Goal: Use online tool/utility: Utilize a website feature to perform a specific function

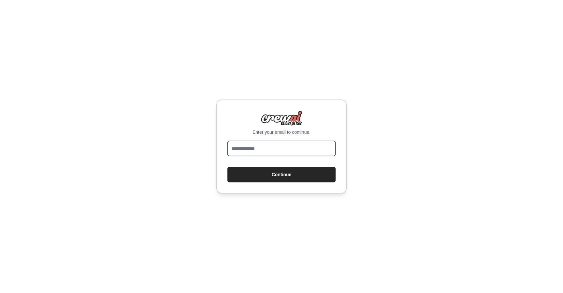
click at [266, 143] on input "email" at bounding box center [281, 148] width 108 height 16
type input "**********"
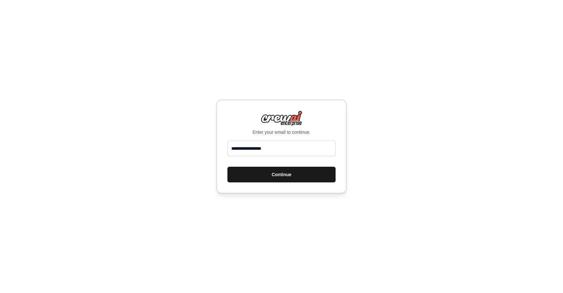
click at [276, 172] on button "Continue" at bounding box center [281, 174] width 108 height 16
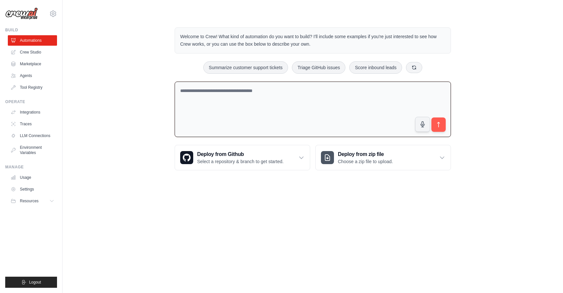
click at [277, 99] on textarea at bounding box center [313, 109] width 276 height 56
type textarea "*******"
click at [42, 76] on link "Agents" at bounding box center [32, 75] width 49 height 10
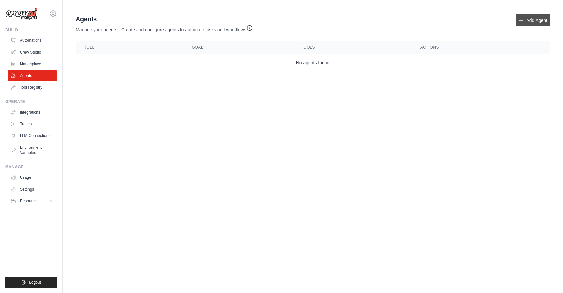
click at [529, 17] on link "Add Agent" at bounding box center [533, 20] width 34 height 12
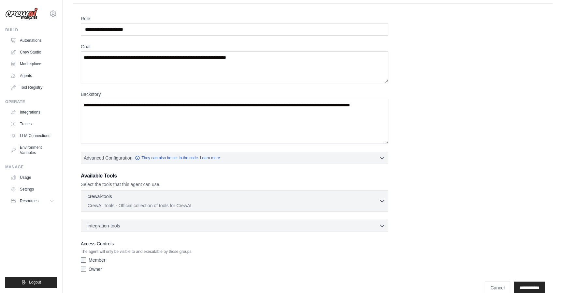
scroll to position [12, 0]
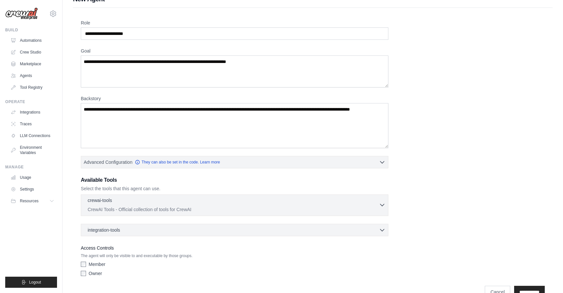
click at [131, 202] on div "crewai-tools 0 selected" at bounding box center [233, 201] width 291 height 8
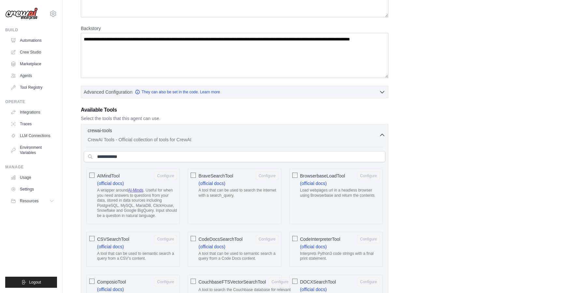
scroll to position [57, 0]
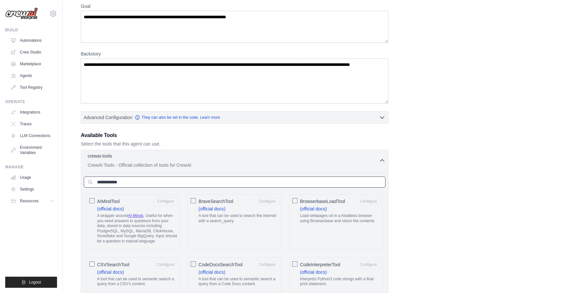
click at [180, 181] on input "text" at bounding box center [235, 181] width 302 height 11
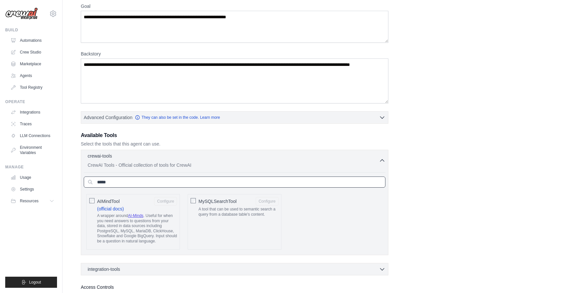
type input "*****"
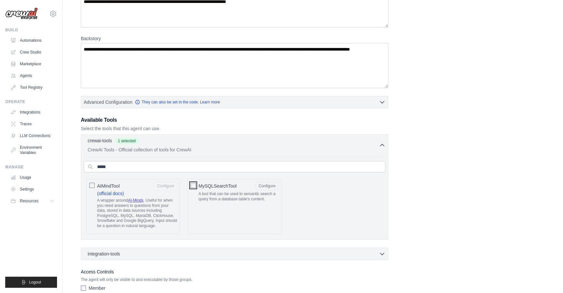
scroll to position [111, 0]
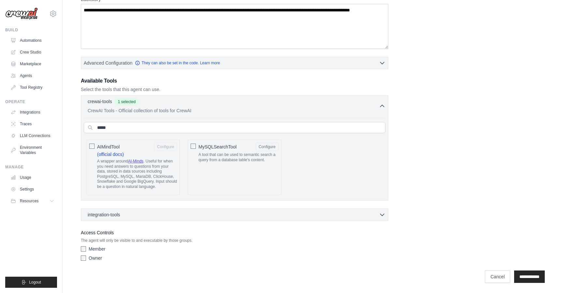
click at [203, 154] on p "A tool that can be used to semantic search a query from a database table's cont…" at bounding box center [238, 157] width 80 height 10
click at [135, 130] on input "*****" at bounding box center [235, 127] width 302 height 11
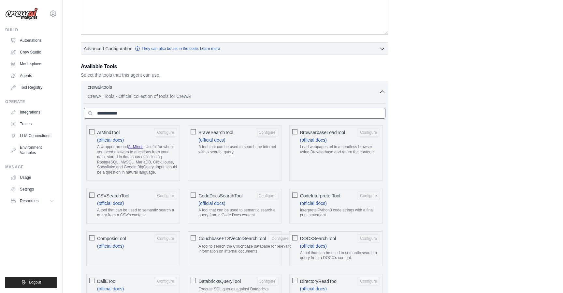
scroll to position [0, 0]
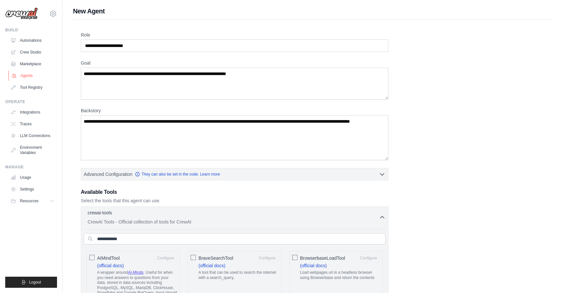
click at [22, 72] on link "Agents" at bounding box center [32, 75] width 49 height 10
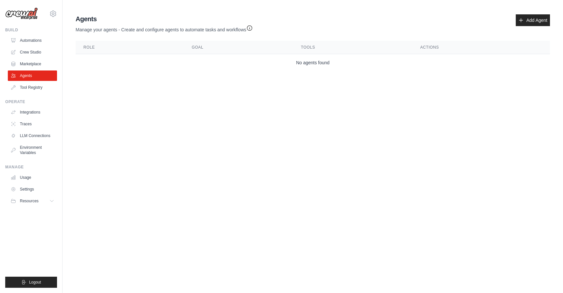
click at [31, 86] on link "Tool Registry" at bounding box center [32, 87] width 49 height 10
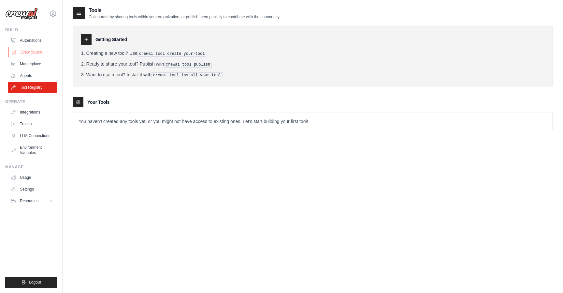
click at [29, 51] on link "Crew Studio" at bounding box center [32, 52] width 49 height 10
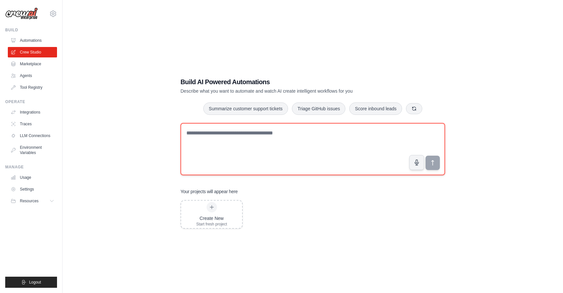
click at [222, 150] on textarea at bounding box center [313, 149] width 265 height 52
type textarea "*"
type textarea "**********"
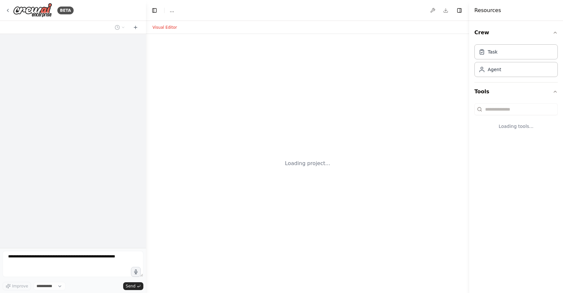
select select "****"
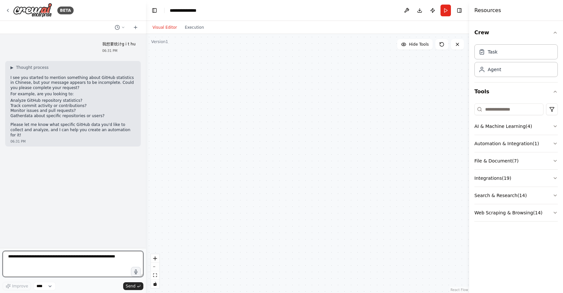
click at [60, 263] on textarea at bounding box center [73, 264] width 141 height 26
click at [40, 259] on textarea "*****" at bounding box center [73, 264] width 141 height 26
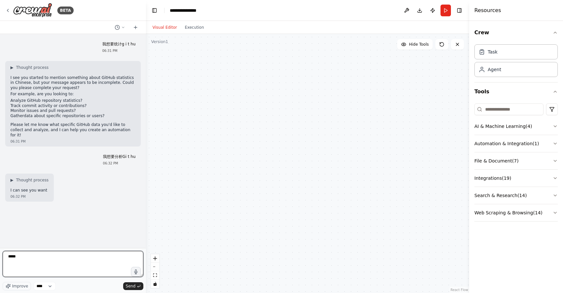
click at [40, 259] on textarea "*****" at bounding box center [73, 264] width 141 height 26
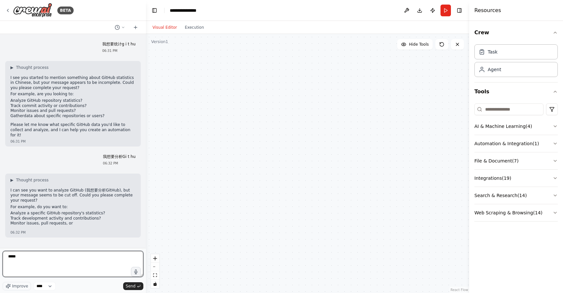
type textarea "*"
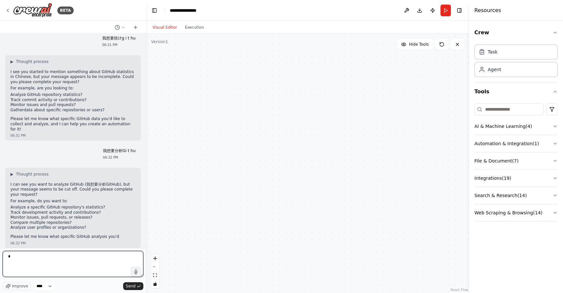
scroll to position [11, 0]
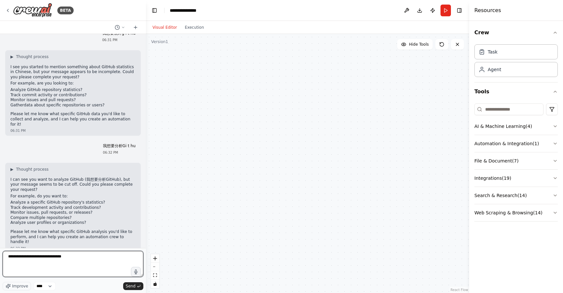
drag, startPoint x: 44, startPoint y: 256, endPoint x: 50, endPoint y: 256, distance: 6.2
click at [50, 256] on textarea "**********" at bounding box center [73, 264] width 141 height 26
click at [55, 260] on textarea "**********" at bounding box center [73, 264] width 141 height 26
type textarea "**********"
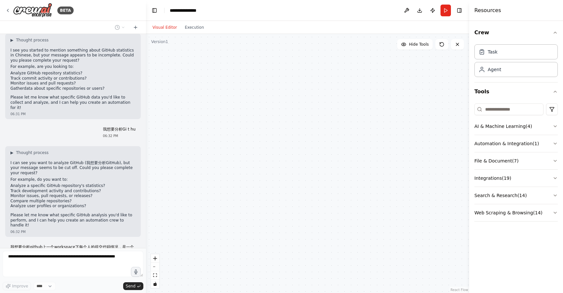
scroll to position [55, 0]
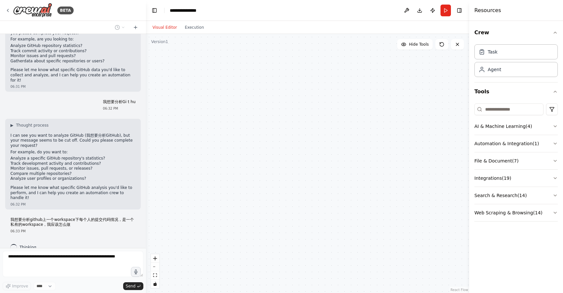
click at [53, 217] on p "我想要分析github上一个workspace下每个人的提交代码情况，是一个私有的workspace，我应该怎么做" at bounding box center [72, 222] width 125 height 10
copy p "我想要分析github上一个workspace下每个人的提交代码情况，是一个私有的workspace，我应该怎么做"
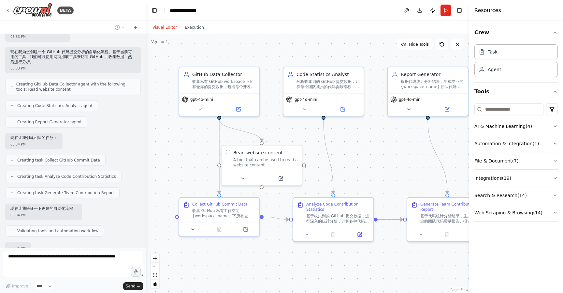
scroll to position [396, 0]
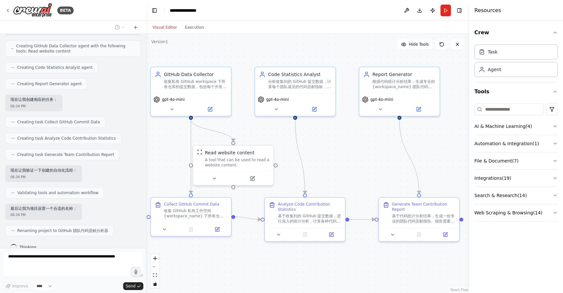
drag, startPoint x: 299, startPoint y: 248, endPoint x: 271, endPoint y: 248, distance: 28.3
click at [271, 248] on div ".deletable-edge-delete-btn { width: 20px; height: 20px; border: 0px solid #ffff…" at bounding box center [307, 163] width 323 height 259
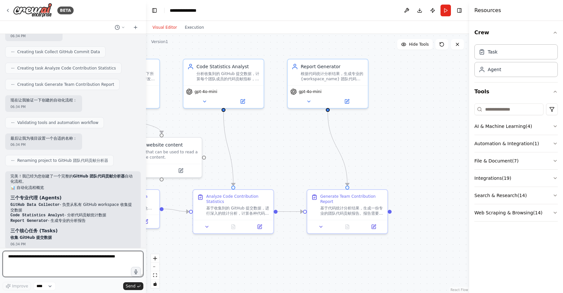
drag, startPoint x: 378, startPoint y: 167, endPoint x: 306, endPoint y: 159, distance: 72.1
click at [306, 159] on div ".deletable-edge-delete-btn { width: 20px; height: 20px; border: 0px solid #ffff…" at bounding box center [307, 163] width 323 height 259
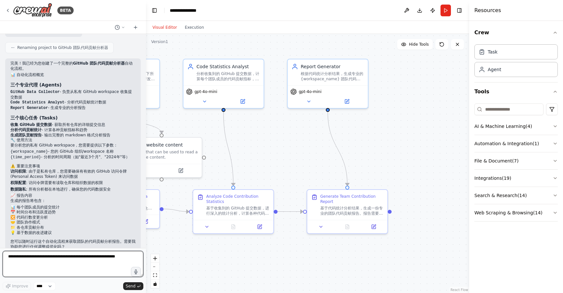
scroll to position [582, 0]
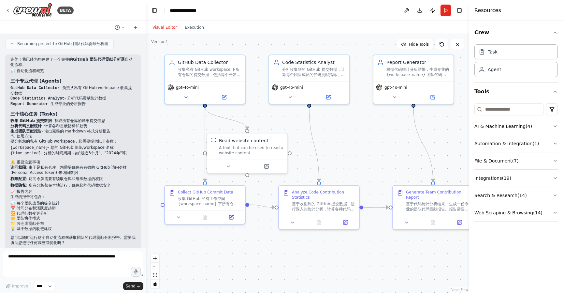
drag, startPoint x: 281, startPoint y: 154, endPoint x: 366, endPoint y: 150, distance: 85.8
click at [366, 150] on div ".deletable-edge-delete-btn { width: 20px; height: 20px; border: 0px solid #ffff…" at bounding box center [307, 163] width 323 height 259
click at [58, 261] on textarea at bounding box center [73, 264] width 141 height 26
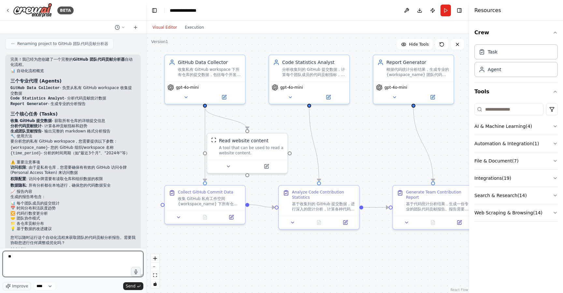
type textarea "*"
type textarea "**********"
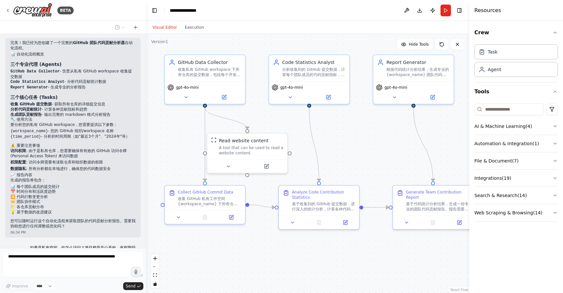
scroll to position [621, 0]
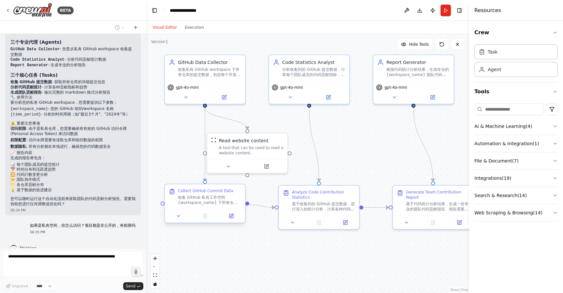
click at [196, 197] on div "收集 GitHub 私有工作空间 {workspace_name} 下所有仓库在 {time_period} 时间段内的提交数据。需要获取每个团队成员的详细提…" at bounding box center [209, 200] width 63 height 10
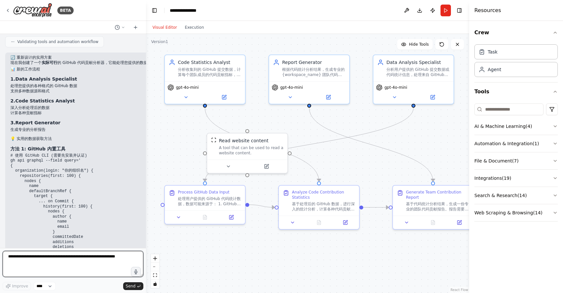
scroll to position [1150, 0]
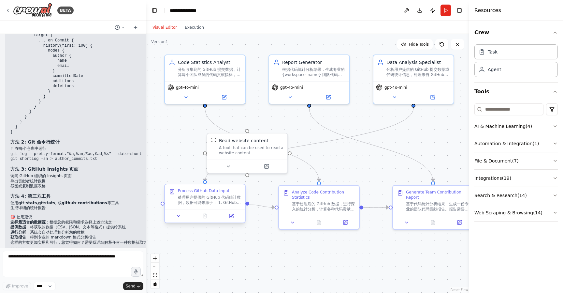
click at [192, 202] on div "处理用户提供的 GitHub 代码统计数据，数据可能来源于： 1. GitHub Insights 页面的截图或导出数据 2. Git 命令行工具的统计输出（…" at bounding box center [209, 200] width 63 height 10
click at [257, 151] on div "A tool that can be used to read a website content." at bounding box center [251, 149] width 65 height 10
drag, startPoint x: 203, startPoint y: 200, endPoint x: 205, endPoint y: 207, distance: 7.0
click at [205, 207] on div "处理用户提供的 GitHub 代码统计数据，数据可能来源于： 1. GitHub Insights 页面的截图或导出数据 2. Git 命令行工具的统计输出（…" at bounding box center [209, 206] width 63 height 10
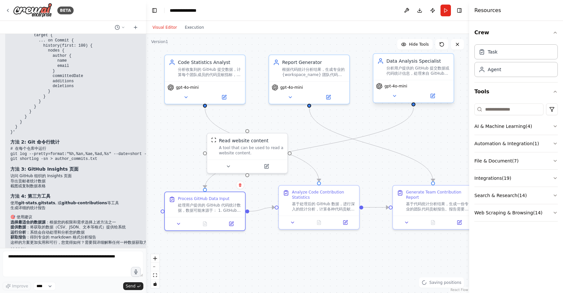
click at [418, 80] on div "gpt-4o-mini" at bounding box center [413, 91] width 80 height 22
click at [311, 207] on div "基于处理后的 GitHub 数据，进行深入的统计分析，计算各种代码贡献指标： 1. 计算每个开发者的提交次数和频率 2. 统计每个开发者的代码行数变更（新增、…" at bounding box center [323, 205] width 63 height 10
click at [195, 216] on div at bounding box center [205, 221] width 80 height 13
click at [240, 141] on div "Read website content" at bounding box center [244, 139] width 50 height 7
click at [306, 209] on div "基于处理后的 GitHub 数据，进行深入的统计分析，计算各种代码贡献指标： 1. 计算每个开发者的提交次数和频率 2. 统计每个开发者的代码行数变更（新增、…" at bounding box center [324, 205] width 63 height 10
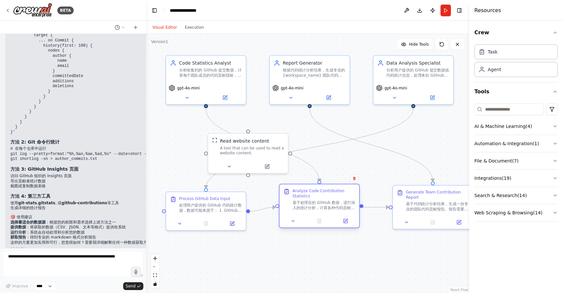
click at [306, 209] on div "基于处理后的 GitHub 数据，进行深入的统计分析，计算各种代码贡献指标： 1. 计算每个开发者的提交次数和频率 2. 统计每个开发者的代码行数变更（新增、…" at bounding box center [324, 205] width 63 height 10
click at [236, 222] on button at bounding box center [232, 222] width 22 height 8
click at [430, 98] on icon at bounding box center [432, 96] width 4 height 4
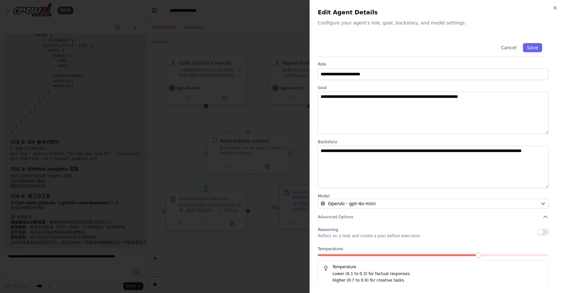
scroll to position [3, 0]
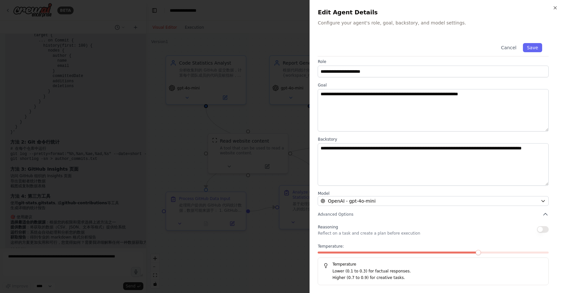
click at [241, 167] on div at bounding box center [281, 146] width 563 height 293
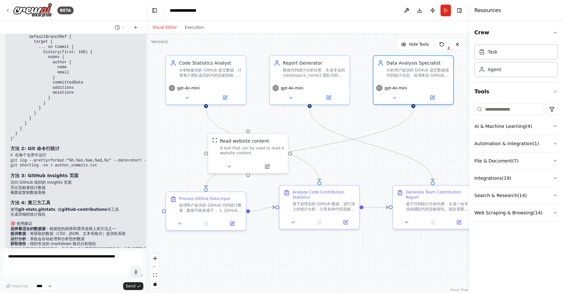
scroll to position [1143, 0]
click at [224, 152] on div "A tool that can be used to read a website content." at bounding box center [252, 149] width 64 height 10
